Goal: Information Seeking & Learning: Learn about a topic

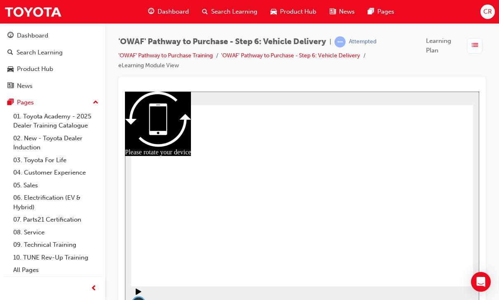
radio input "true"
checkbox input "true"
checkbox input "false"
radio input "true"
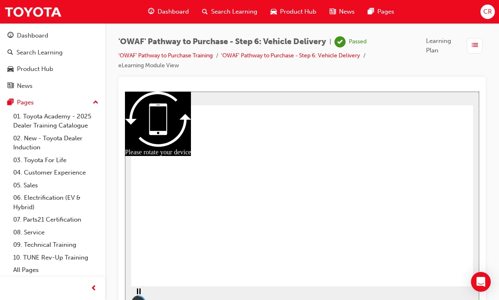
click at [49, 35] on div "Dashboard" at bounding box center [52, 36] width 90 height 10
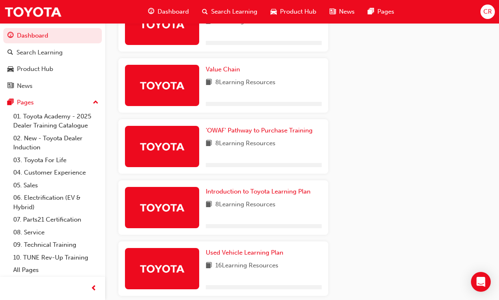
scroll to position [533, 0]
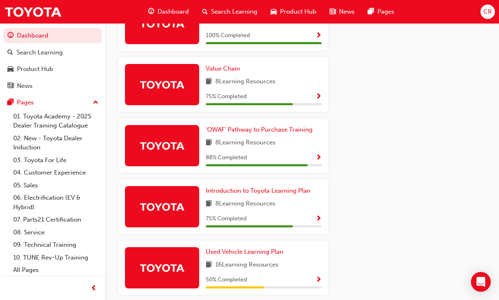
click at [271, 129] on span "'OWAF' Pathway to Purchase Training" at bounding box center [259, 129] width 107 height 7
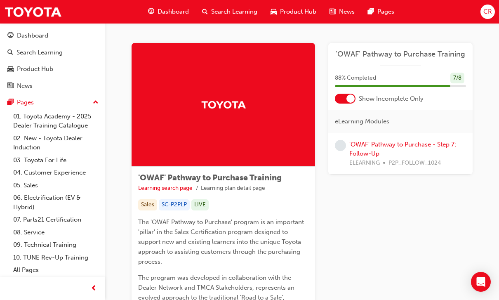
click at [351, 102] on div at bounding box center [350, 98] width 8 height 8
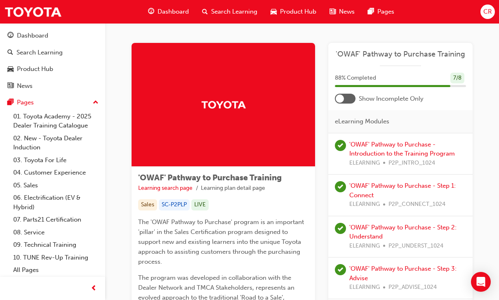
click at [430, 156] on link "'OWAF' Pathway to Purchase - Introduction to the Training Program" at bounding box center [402, 149] width 106 height 17
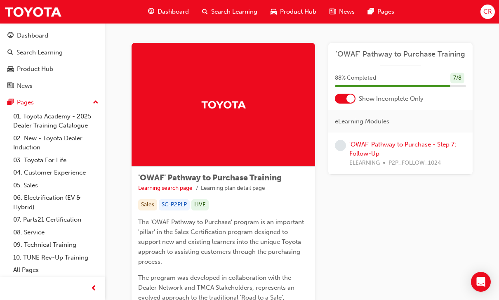
click at [346, 99] on div at bounding box center [350, 98] width 8 height 8
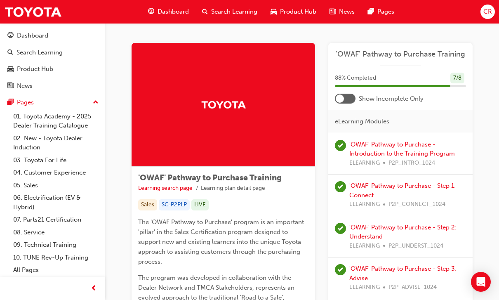
click at [435, 185] on link "'OWAF' Pathway to Purchase - Step 1: Connect" at bounding box center [402, 190] width 106 height 17
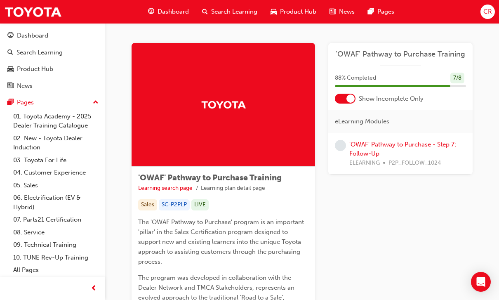
click at [349, 102] on div at bounding box center [350, 98] width 8 height 8
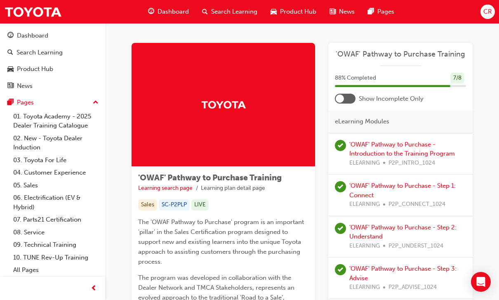
click at [423, 241] on span "P2P_UNDERST_1024" at bounding box center [415, 245] width 55 height 9
click at [425, 228] on link "'OWAF' Pathway to Purchase - Step 2: Understand" at bounding box center [402, 231] width 107 height 17
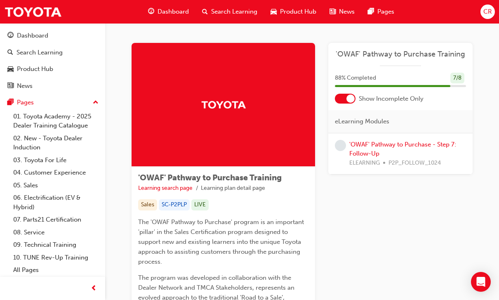
click at [348, 102] on div at bounding box center [345, 99] width 21 height 10
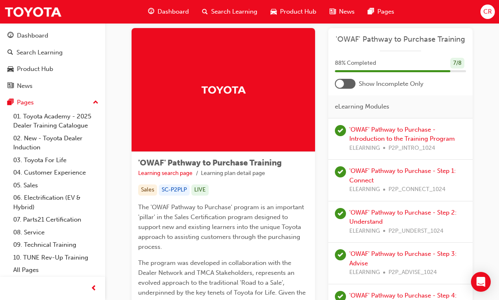
scroll to position [20, 0]
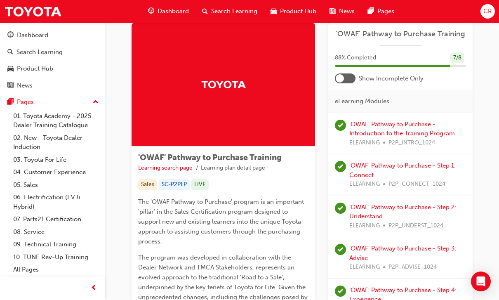
click at [440, 248] on link "'OWAF' Pathway to Purchase - Step 3: Advise" at bounding box center [402, 253] width 107 height 17
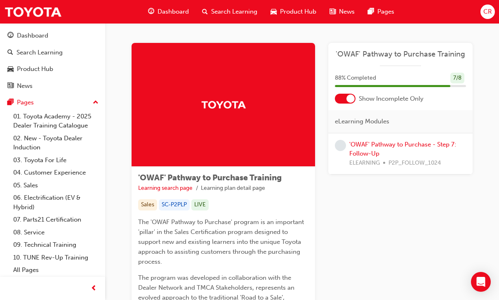
click at [350, 99] on div at bounding box center [350, 98] width 8 height 8
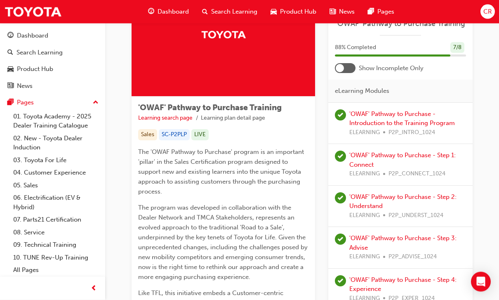
scroll to position [70, 0]
click at [437, 278] on link "'OWAF' Pathway to Purchase - Step 4: Experience" at bounding box center [402, 284] width 107 height 17
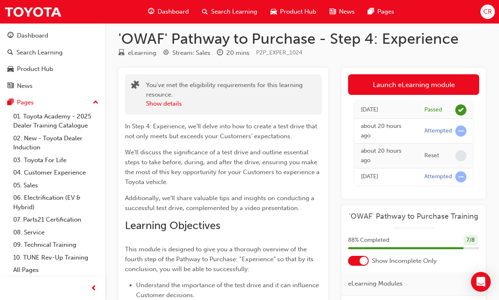
scroll to position [7, 0]
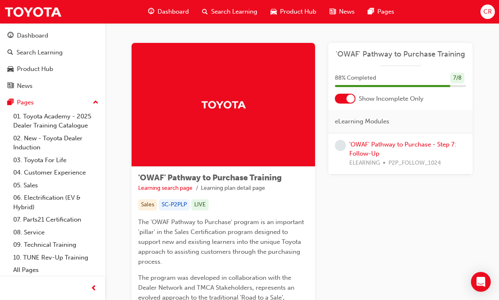
click at [350, 103] on div at bounding box center [345, 99] width 21 height 10
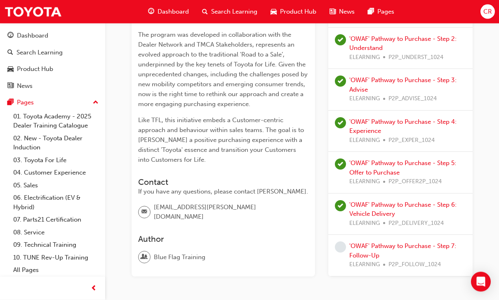
scroll to position [246, 0]
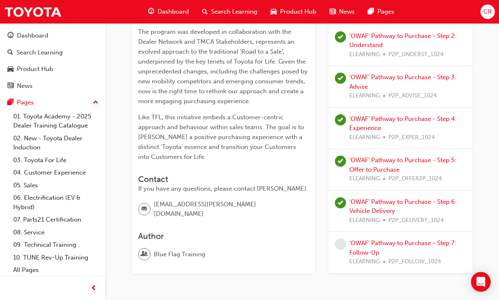
click at [366, 247] on link "'OWAF' Pathway to Purchase - Step 7: Follow-Up" at bounding box center [402, 247] width 107 height 17
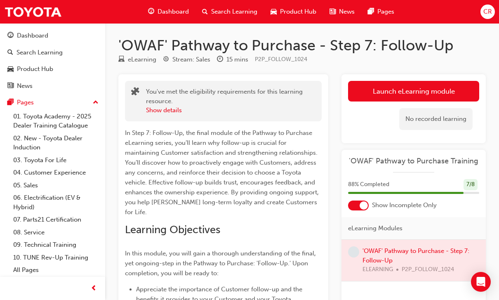
click at [419, 85] on link "Launch eLearning module" at bounding box center [413, 91] width 131 height 21
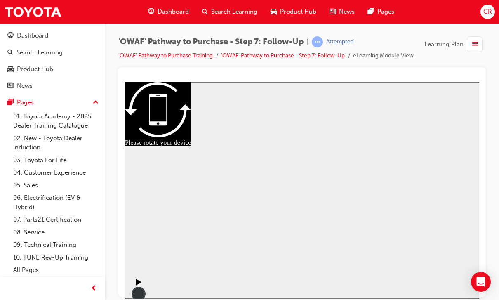
click at [303, 186] on div at bounding box center [302, 178] width 342 height 181
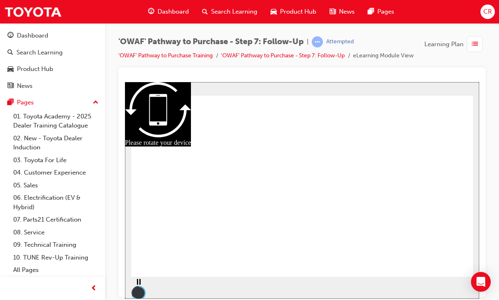
click at [141, 284] on div "Pause (Ctrl+Alt+P)" at bounding box center [138, 285] width 14 height 14
